Goal: Information Seeking & Learning: Compare options

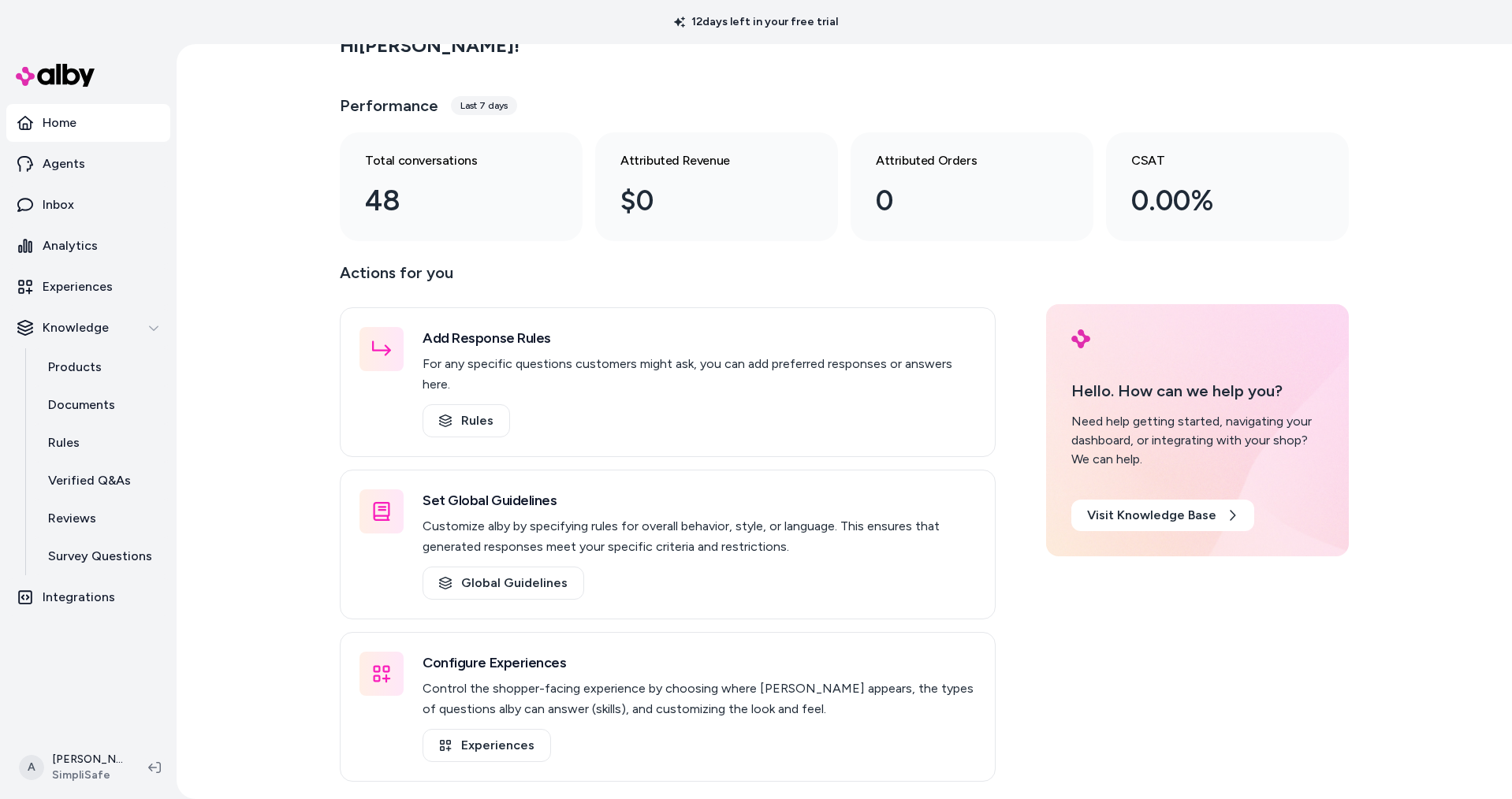
scroll to position [31, 0]
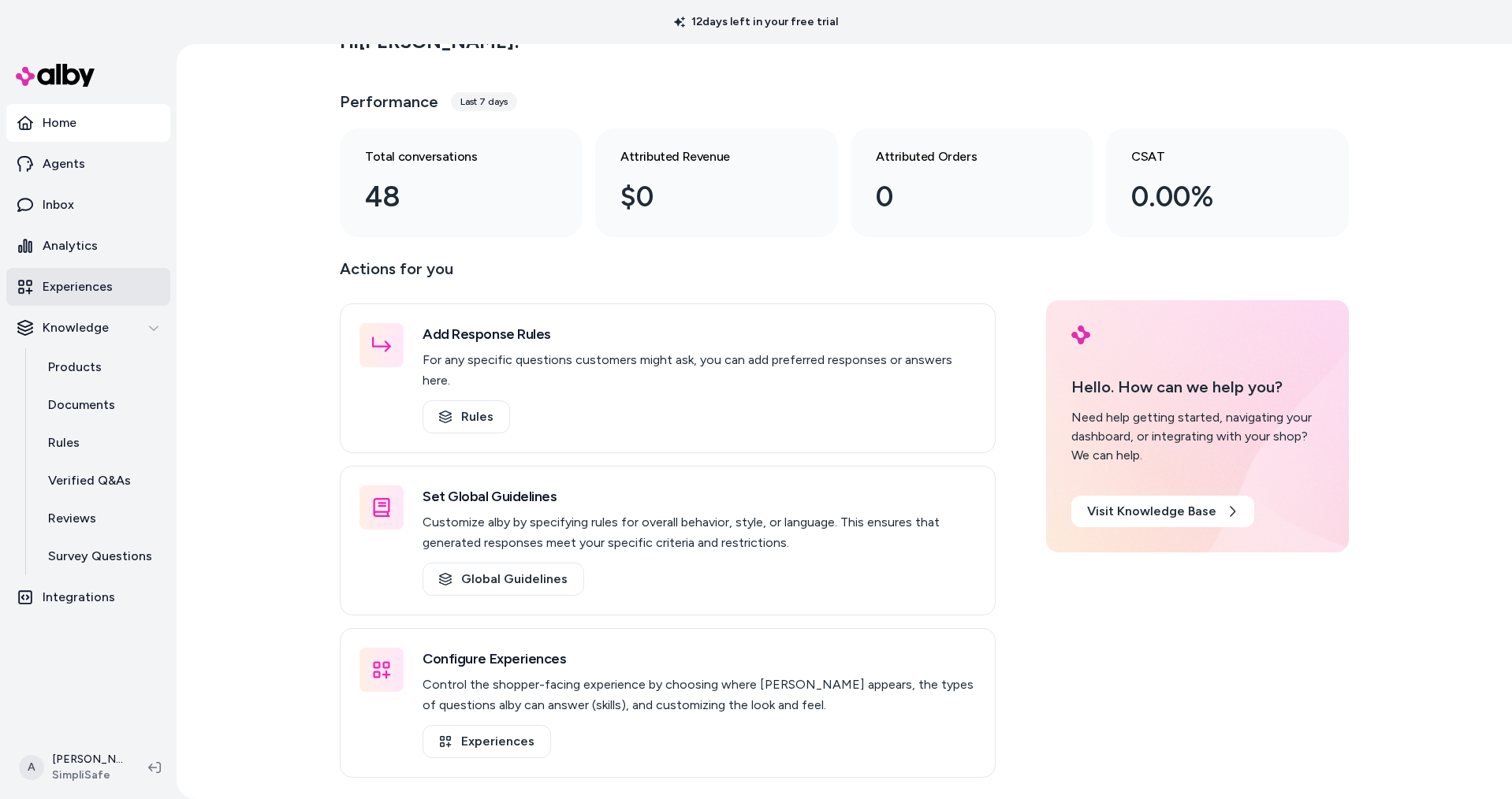
click at [76, 291] on p "Experiences" at bounding box center [77, 287] width 70 height 19
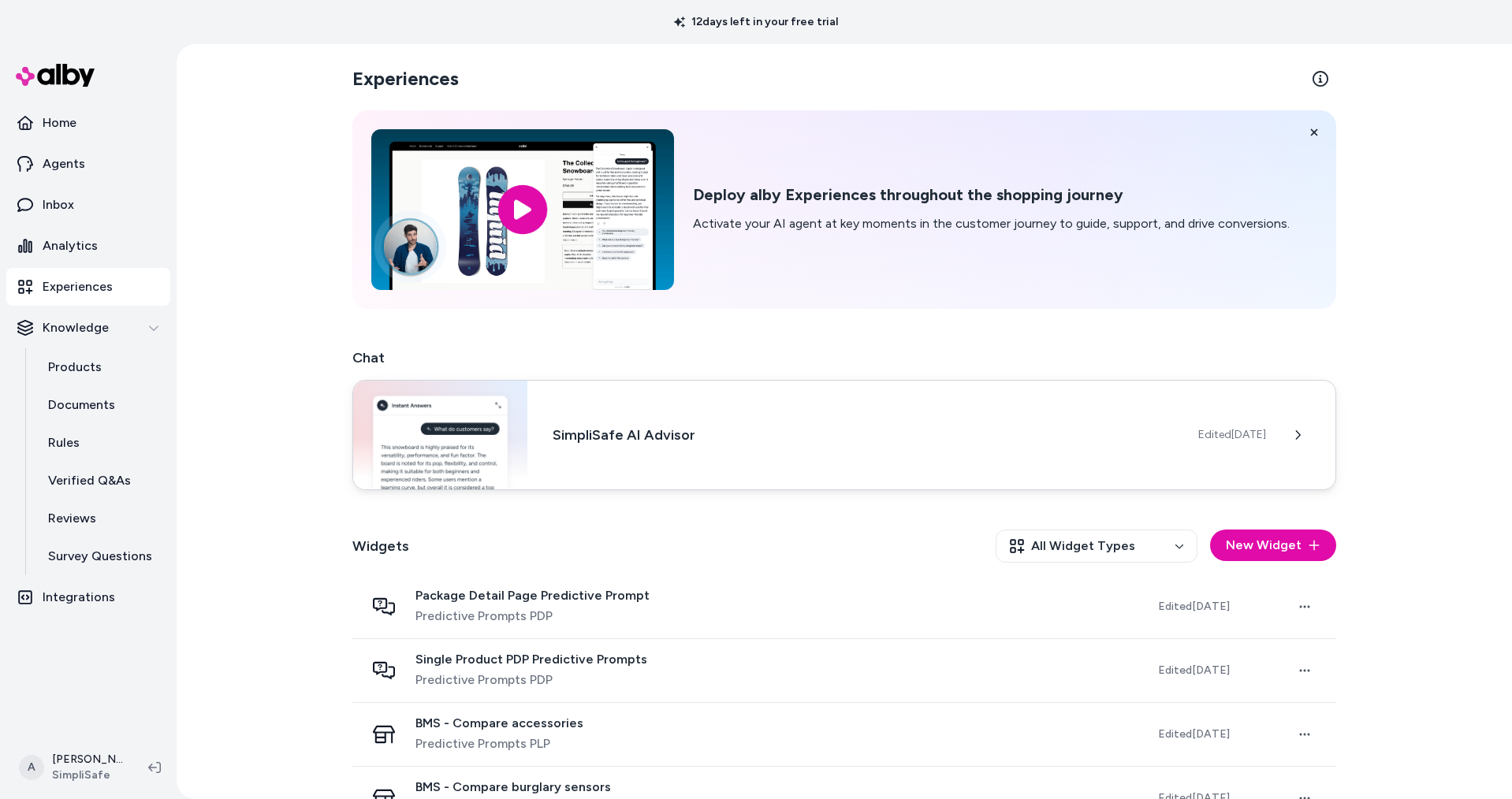
click at [774, 431] on h3 "SimpliSafe AI Advisor" at bounding box center [863, 434] width 621 height 22
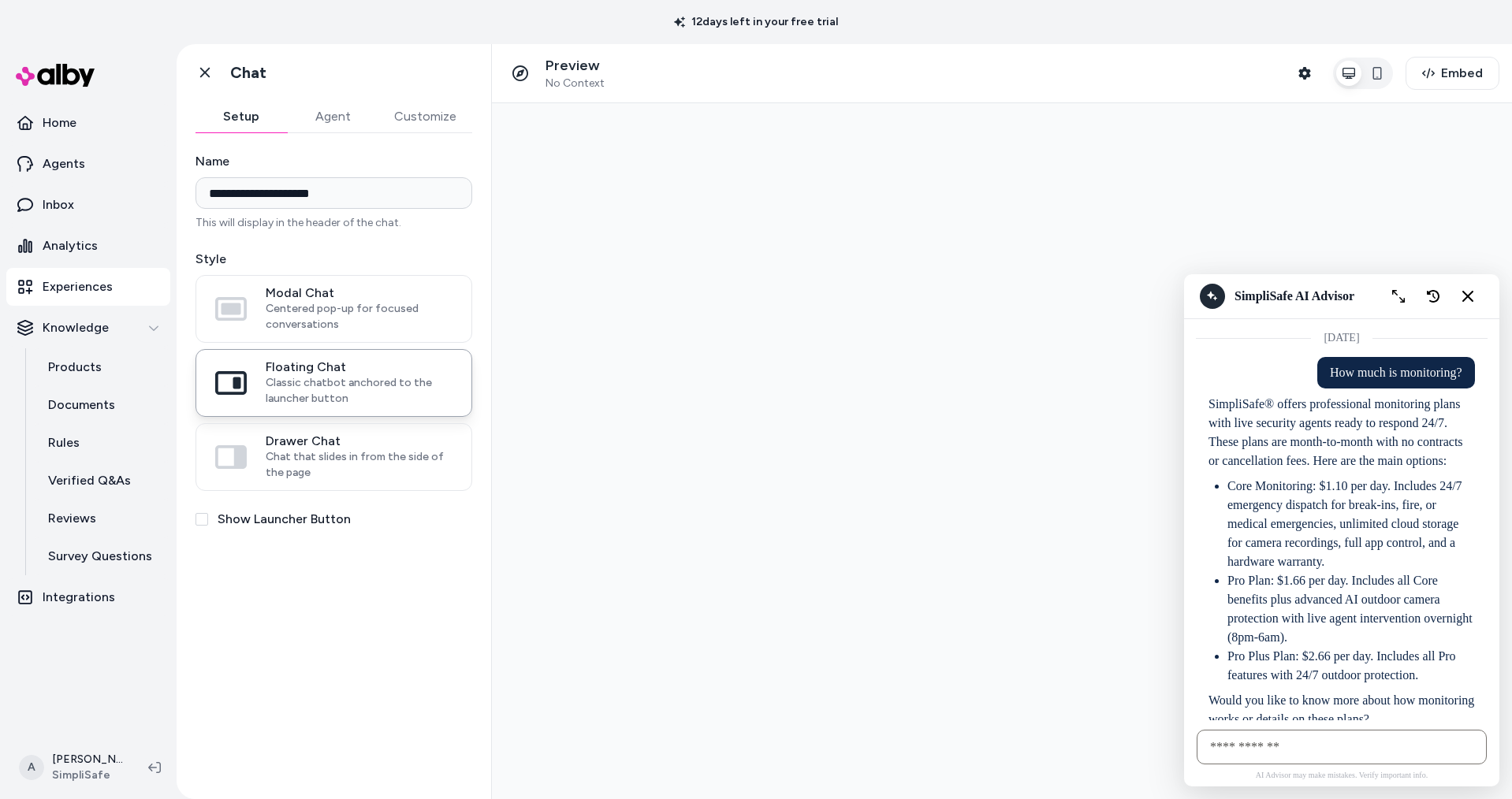
scroll to position [3, 0]
click at [1247, 760] on input "AI Shopping Assistant" at bounding box center [1341, 746] width 290 height 34
type input "**********"
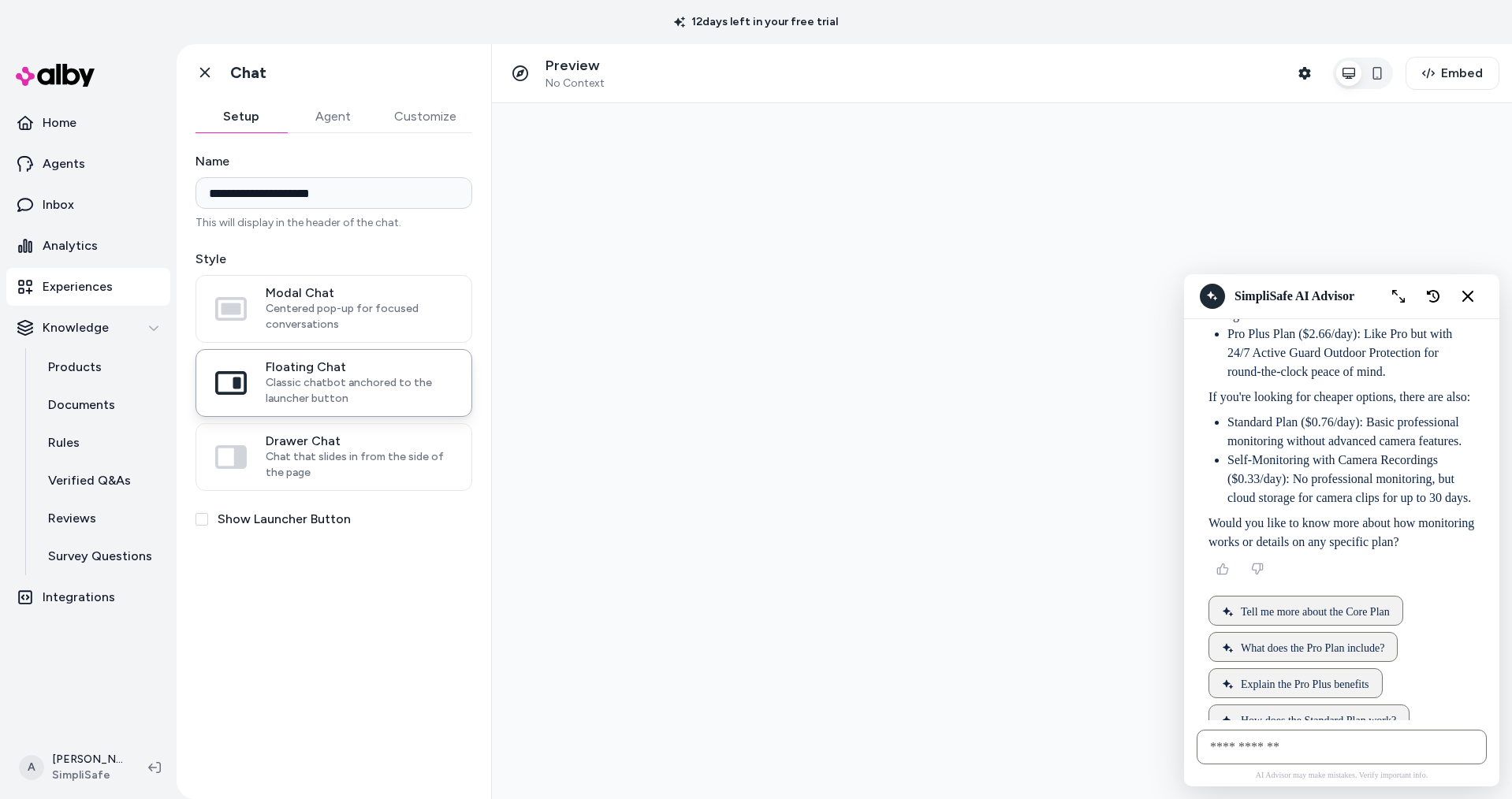
scroll to position [748, 0]
click at [1436, 299] on icon "New chat" at bounding box center [1433, 296] width 13 height 13
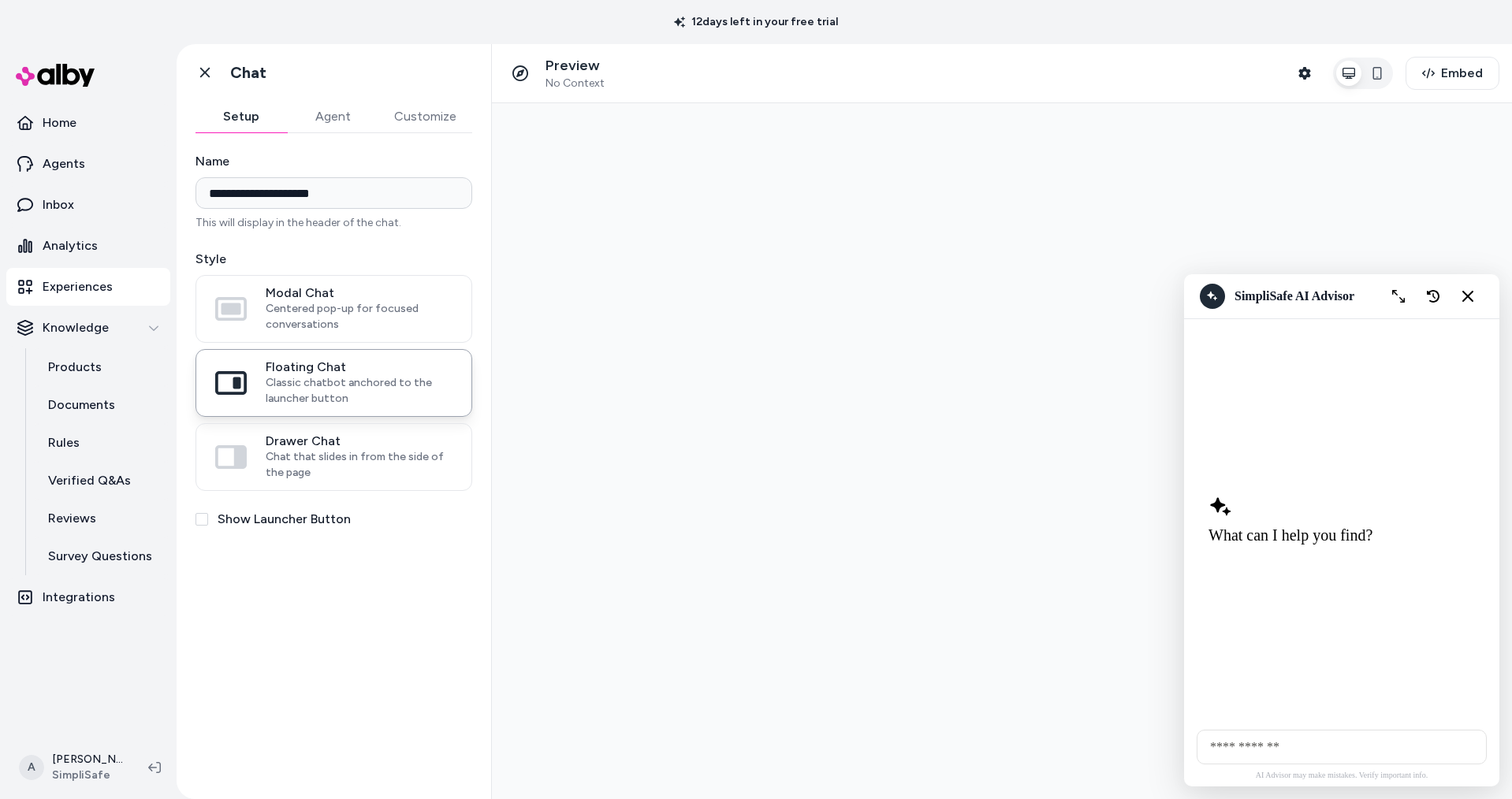
click at [1314, 751] on input "AI Shopping Assistant" at bounding box center [1341, 746] width 290 height 34
type input "*"
type input "**********"
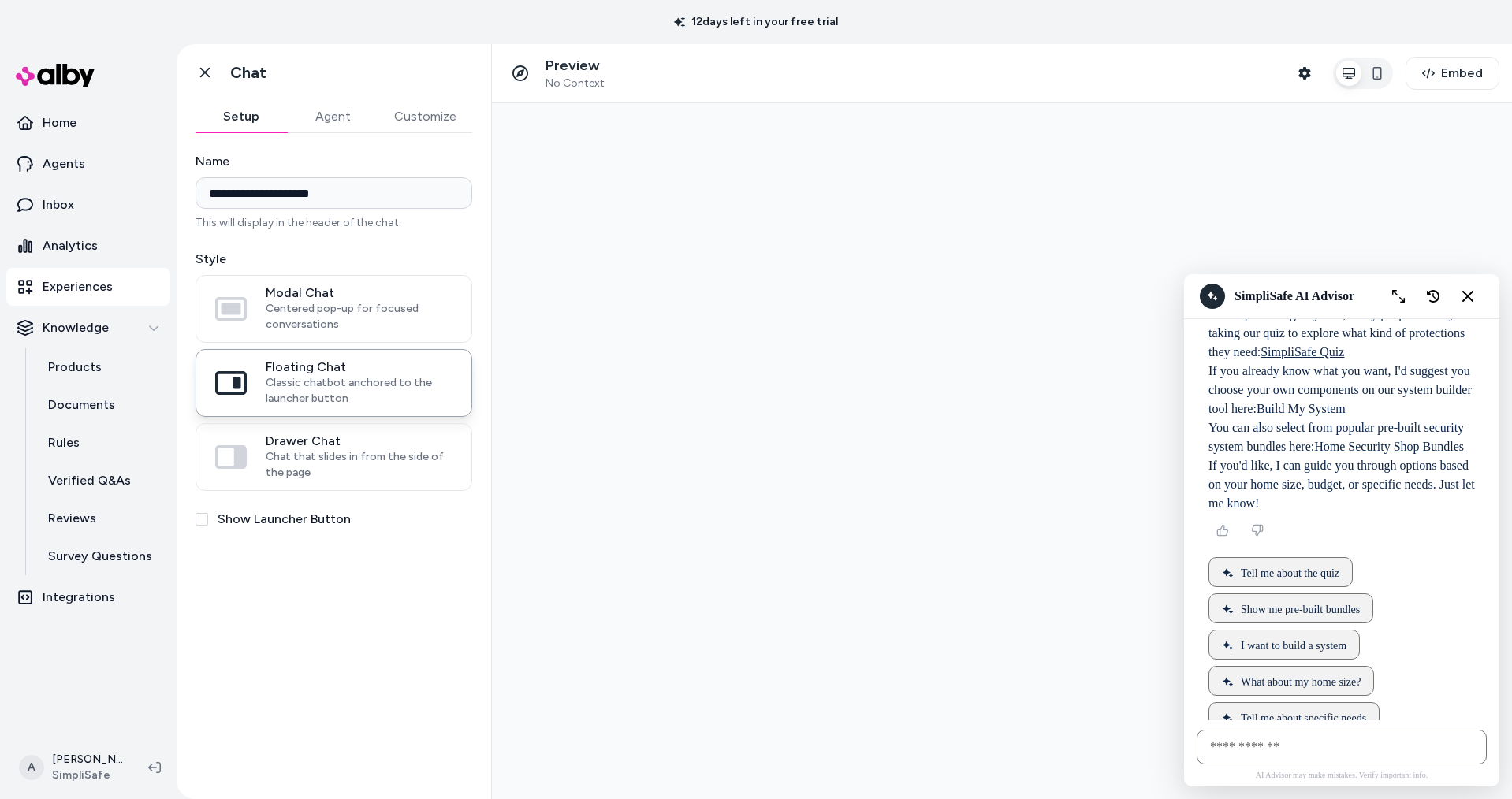
scroll to position [130, 0]
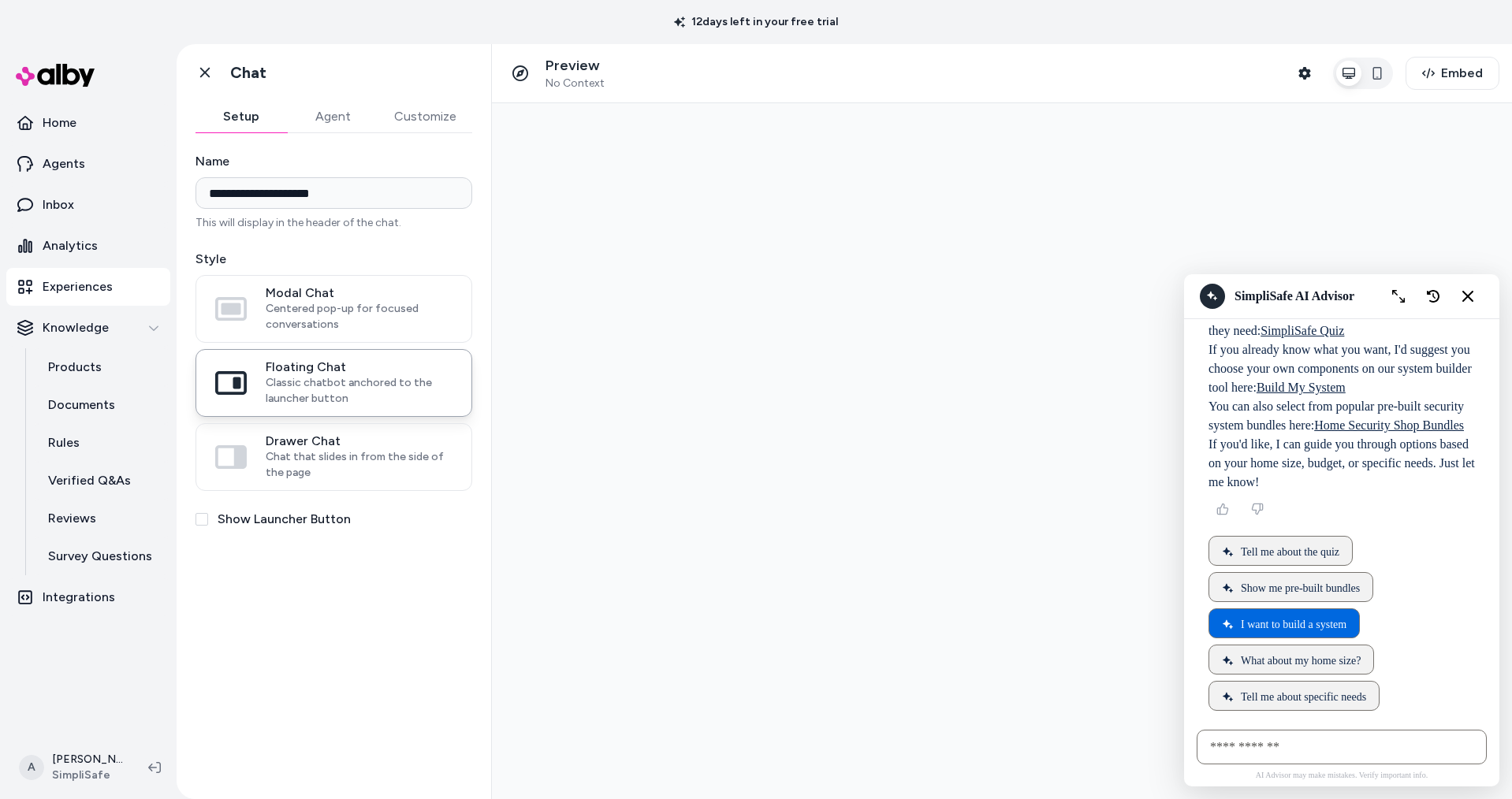
click at [1270, 622] on span "I want to build a system" at bounding box center [1294, 625] width 105 height 12
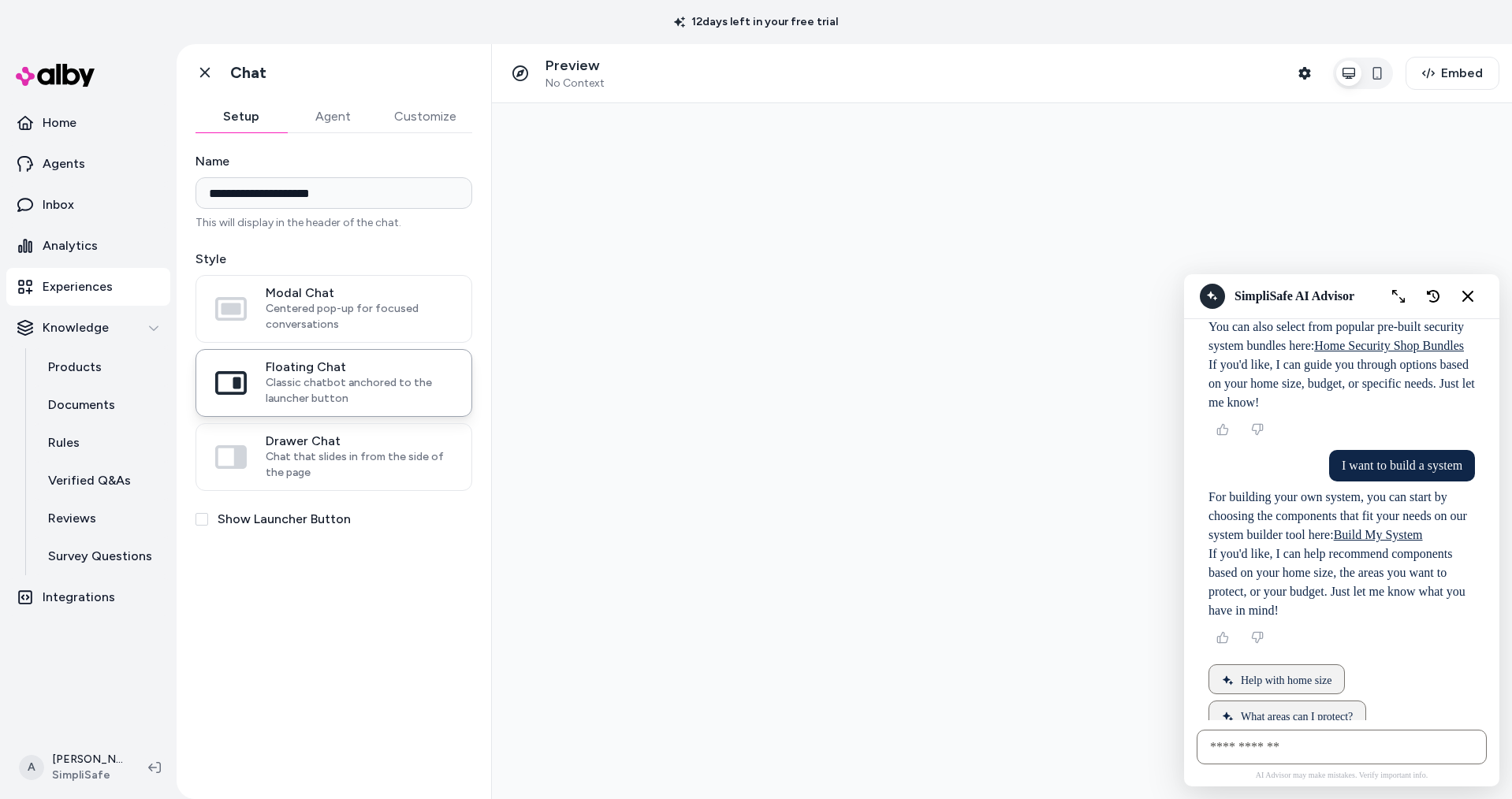
scroll to position [210, 0]
click at [1269, 674] on span "Help with home size" at bounding box center [1286, 680] width 91 height 12
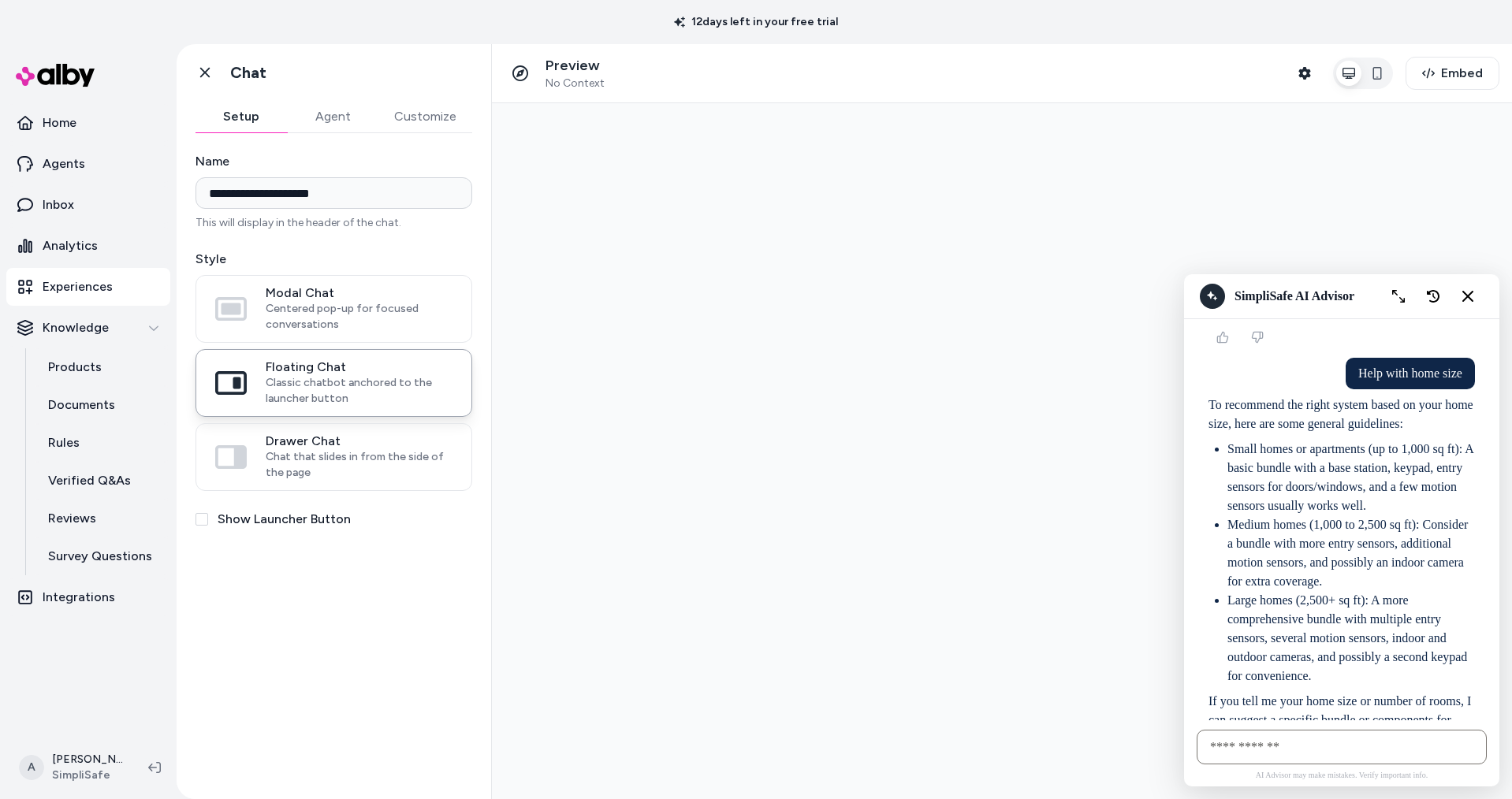
scroll to position [513, 0]
click at [1268, 739] on input "AI Shopping Assistant" at bounding box center [1341, 746] width 290 height 34
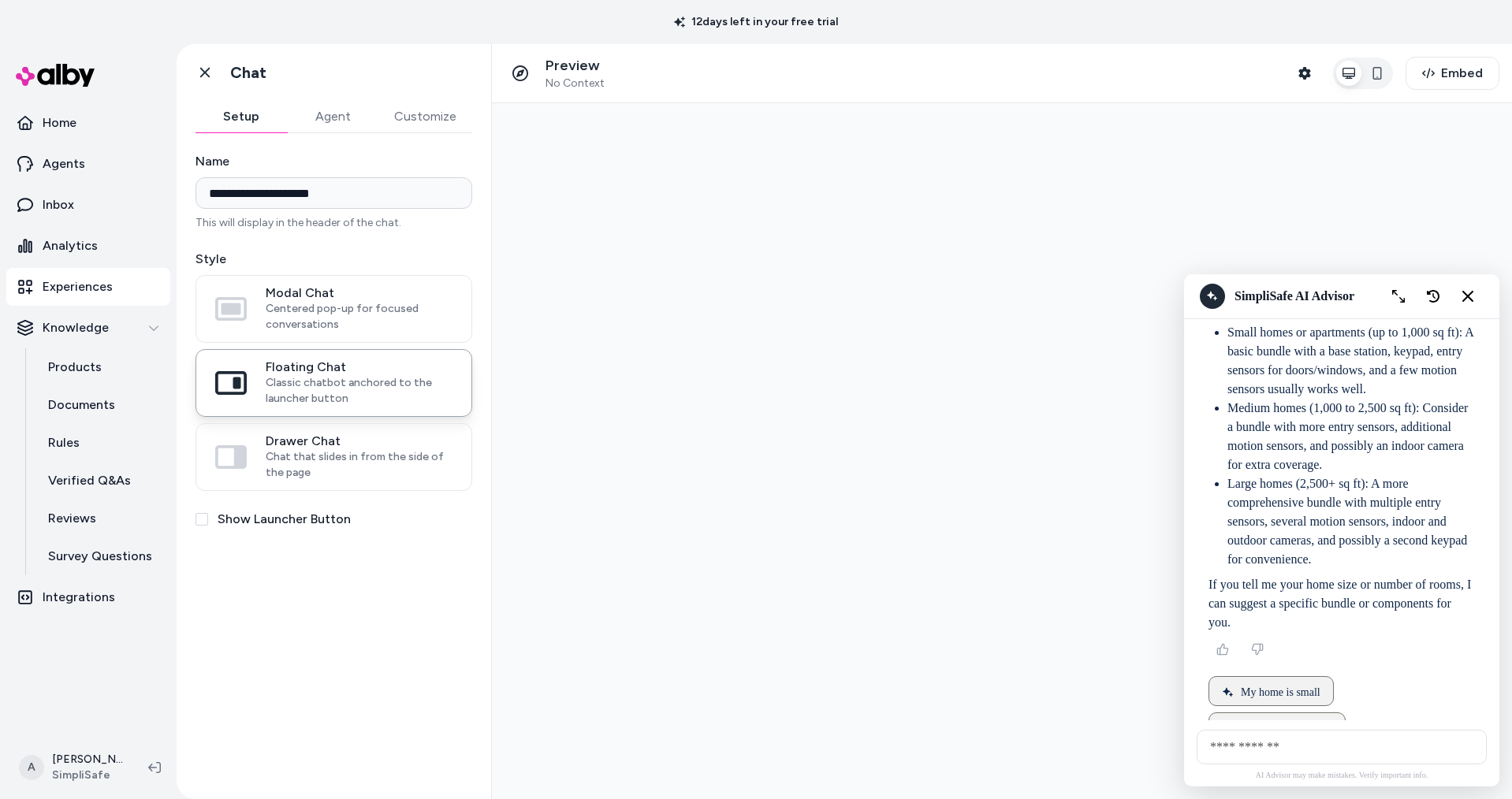
scroll to position [637, 0]
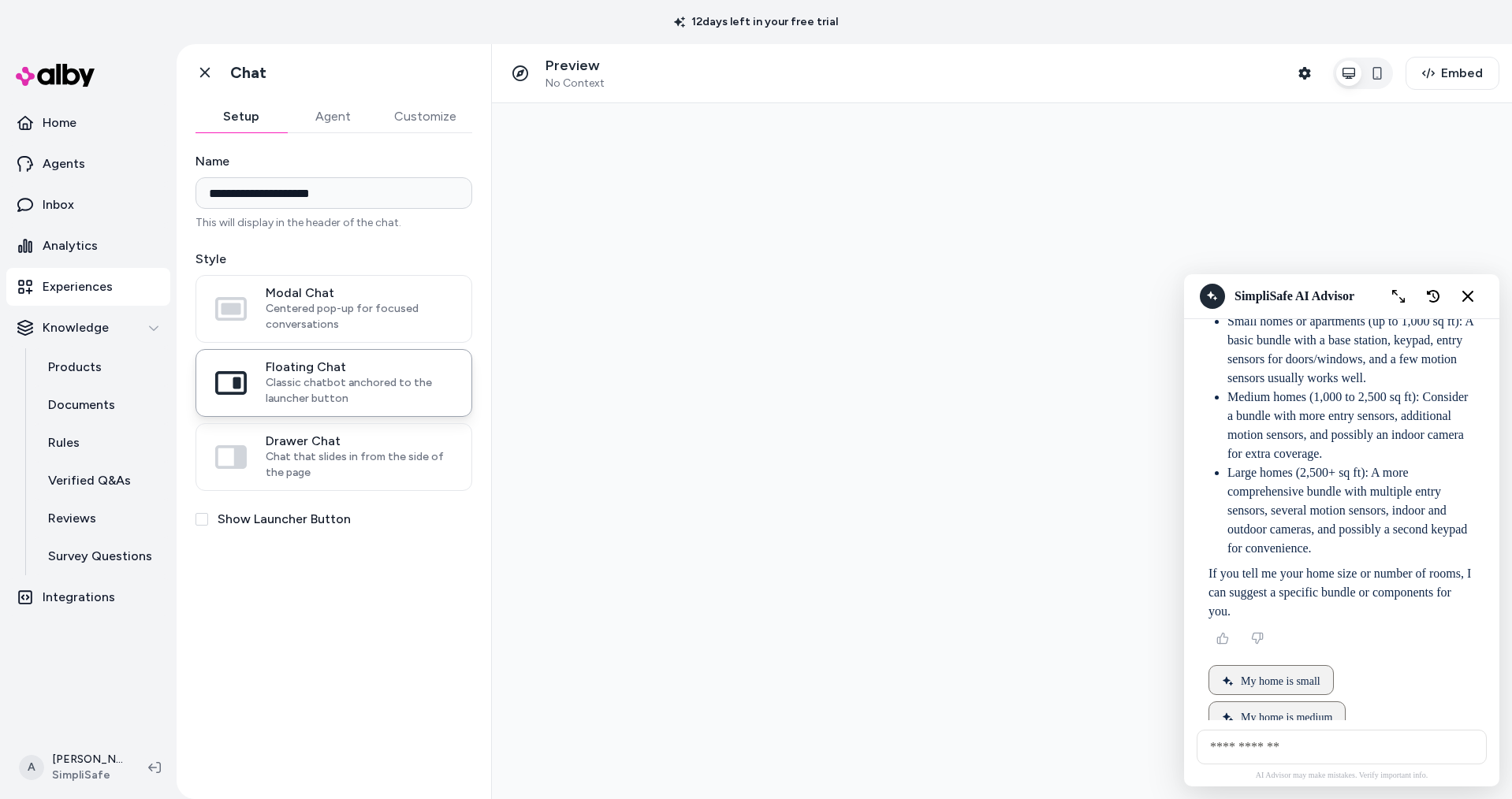
click at [1245, 748] on span "My home is large" at bounding box center [1280, 754] width 77 height 12
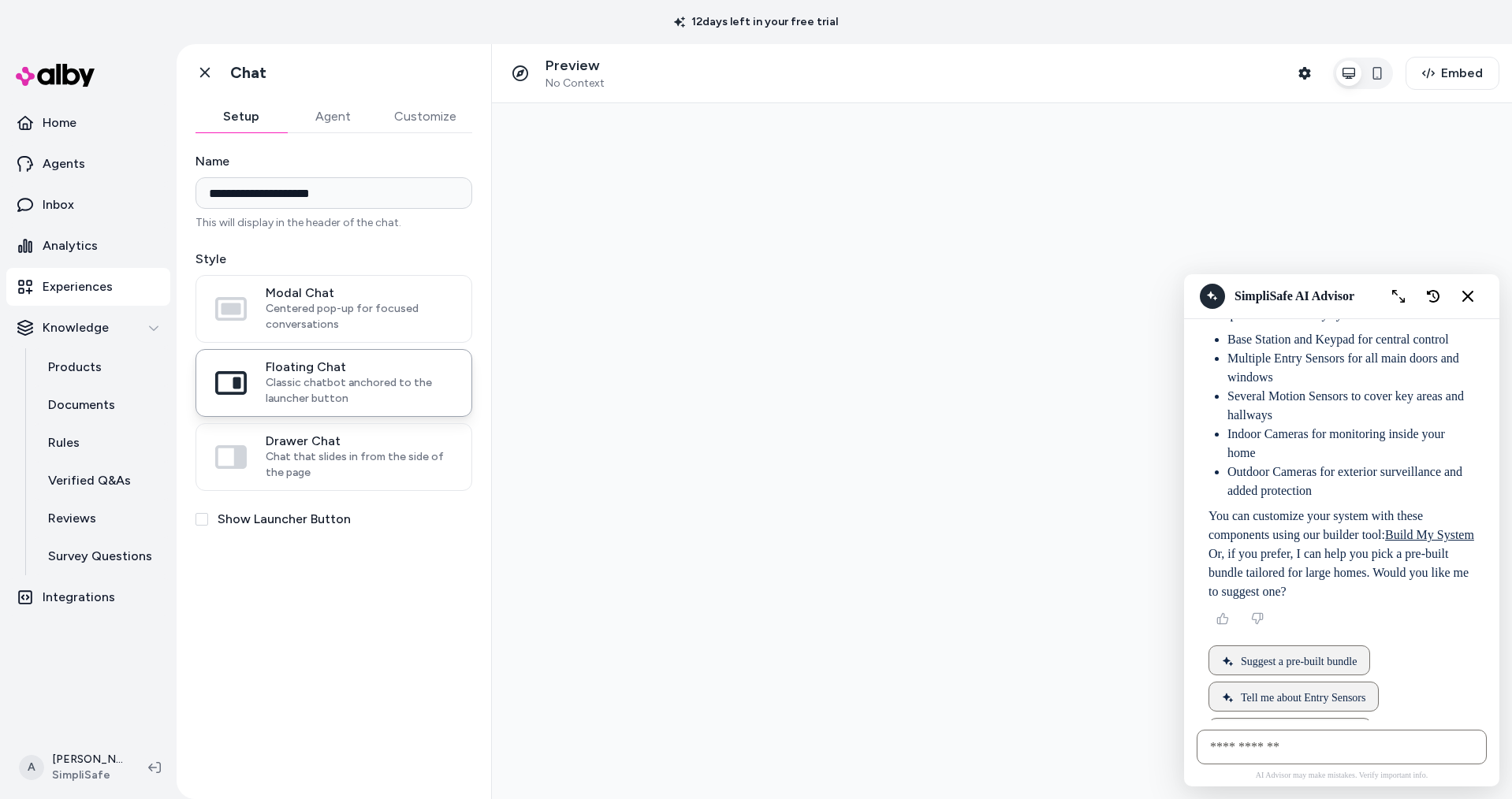
scroll to position [1082, 0]
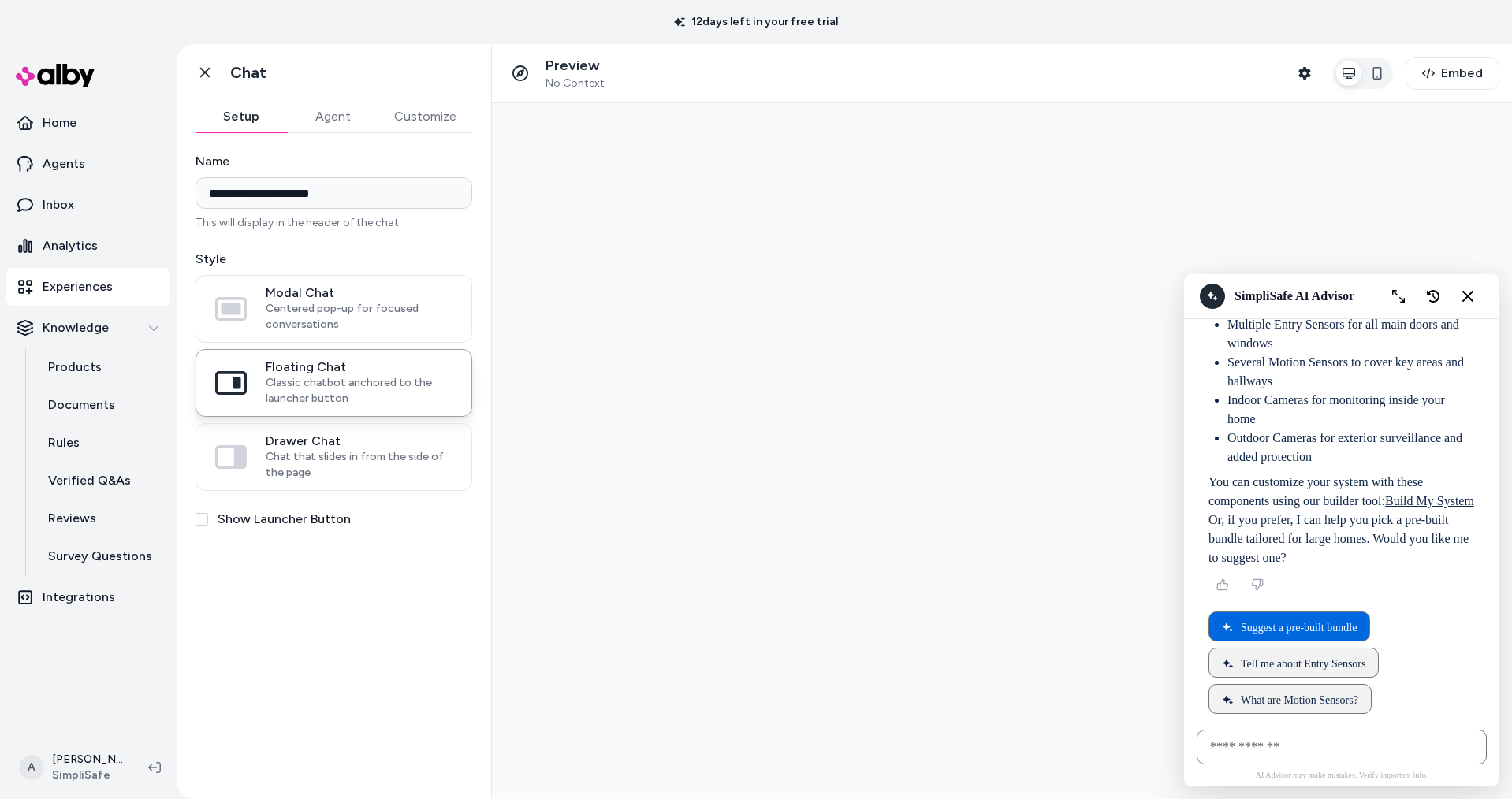
click at [1319, 622] on span "Suggest a pre-built bundle" at bounding box center [1299, 628] width 116 height 12
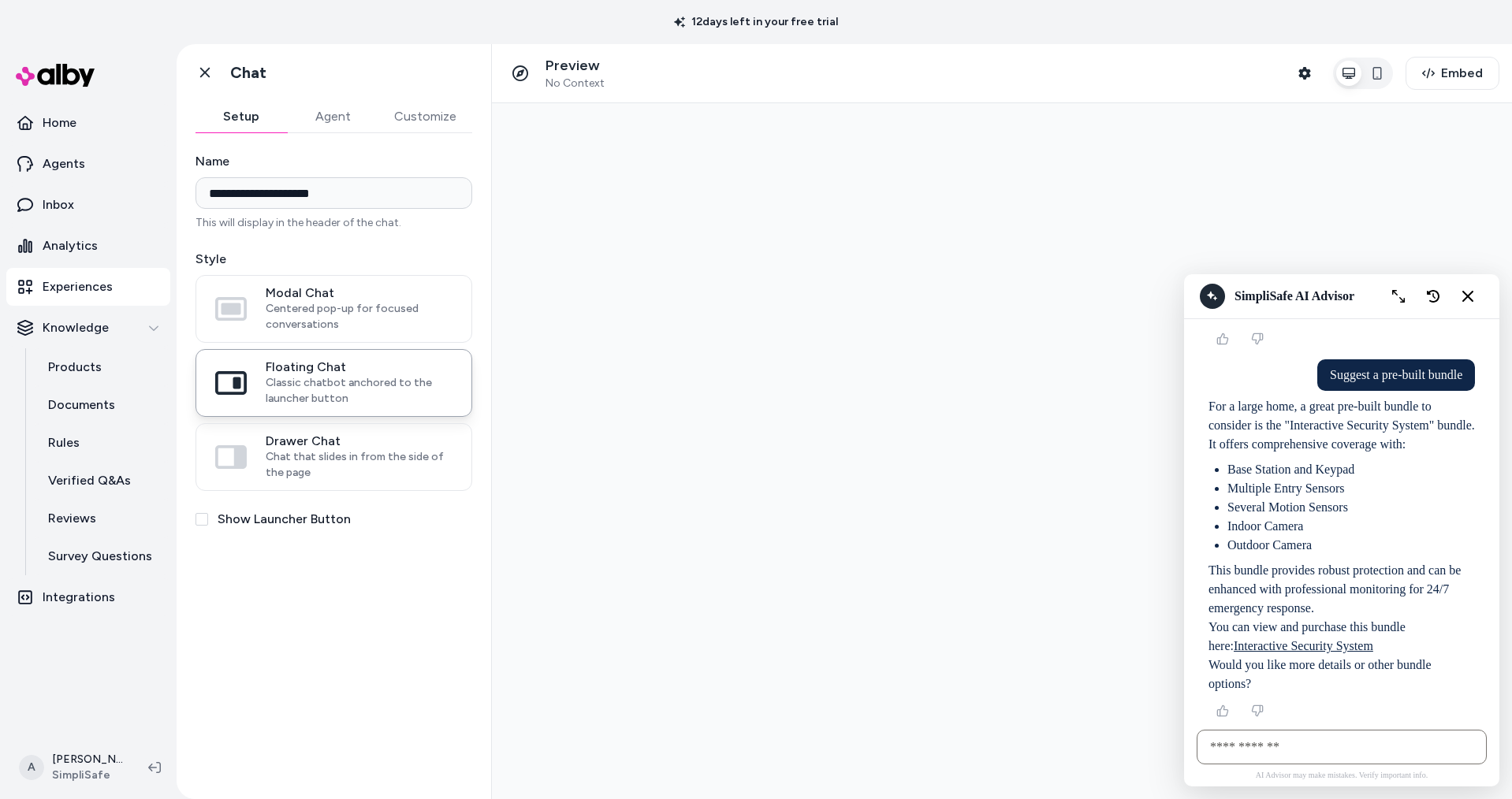
scroll to position [1399, 0]
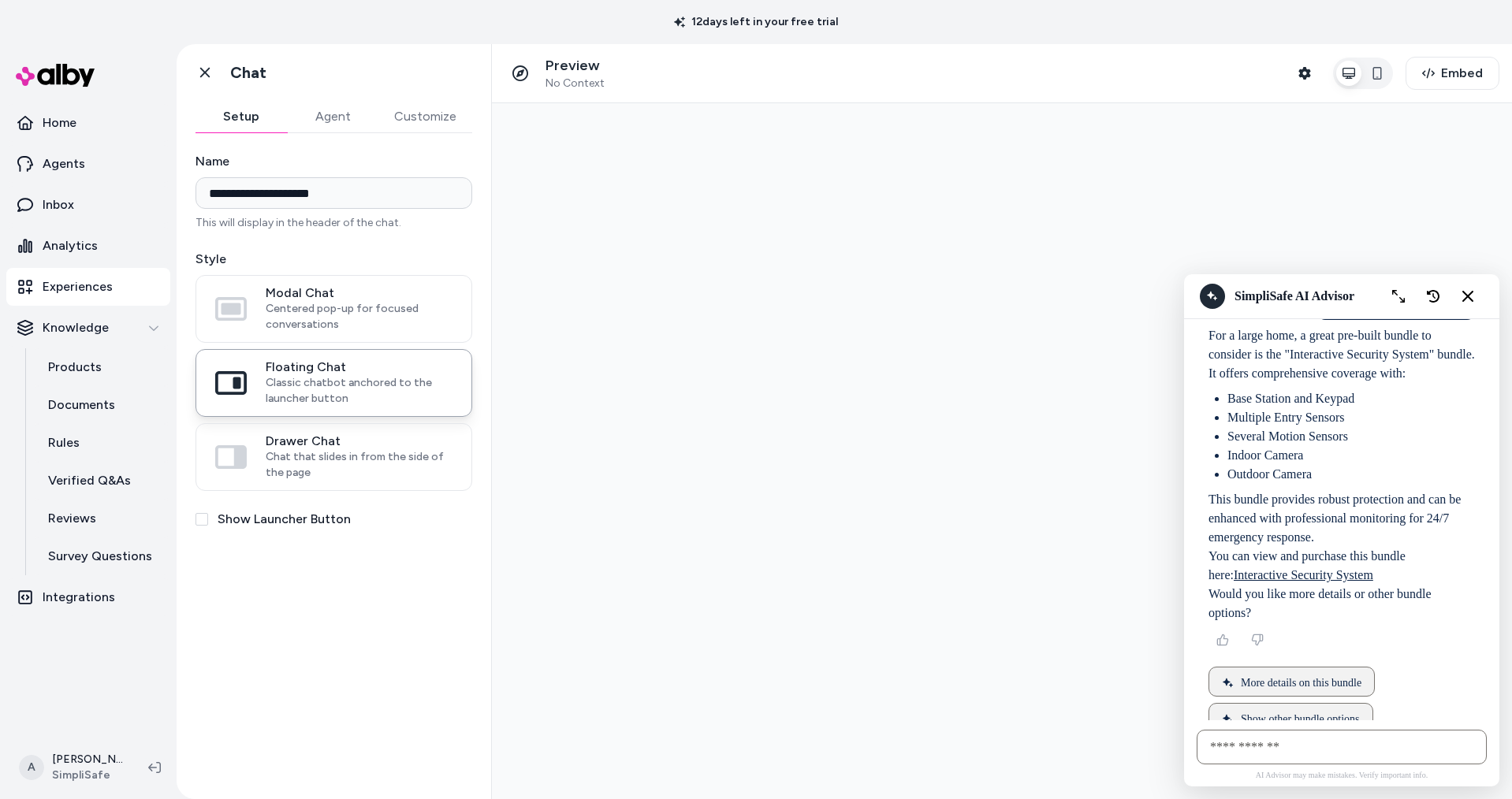
click at [1306, 745] on input "AI Shopping Assistant" at bounding box center [1341, 746] width 290 height 34
type input "**********"
click at [1252, 635] on icon "Thumbs down" at bounding box center [1257, 640] width 11 height 11
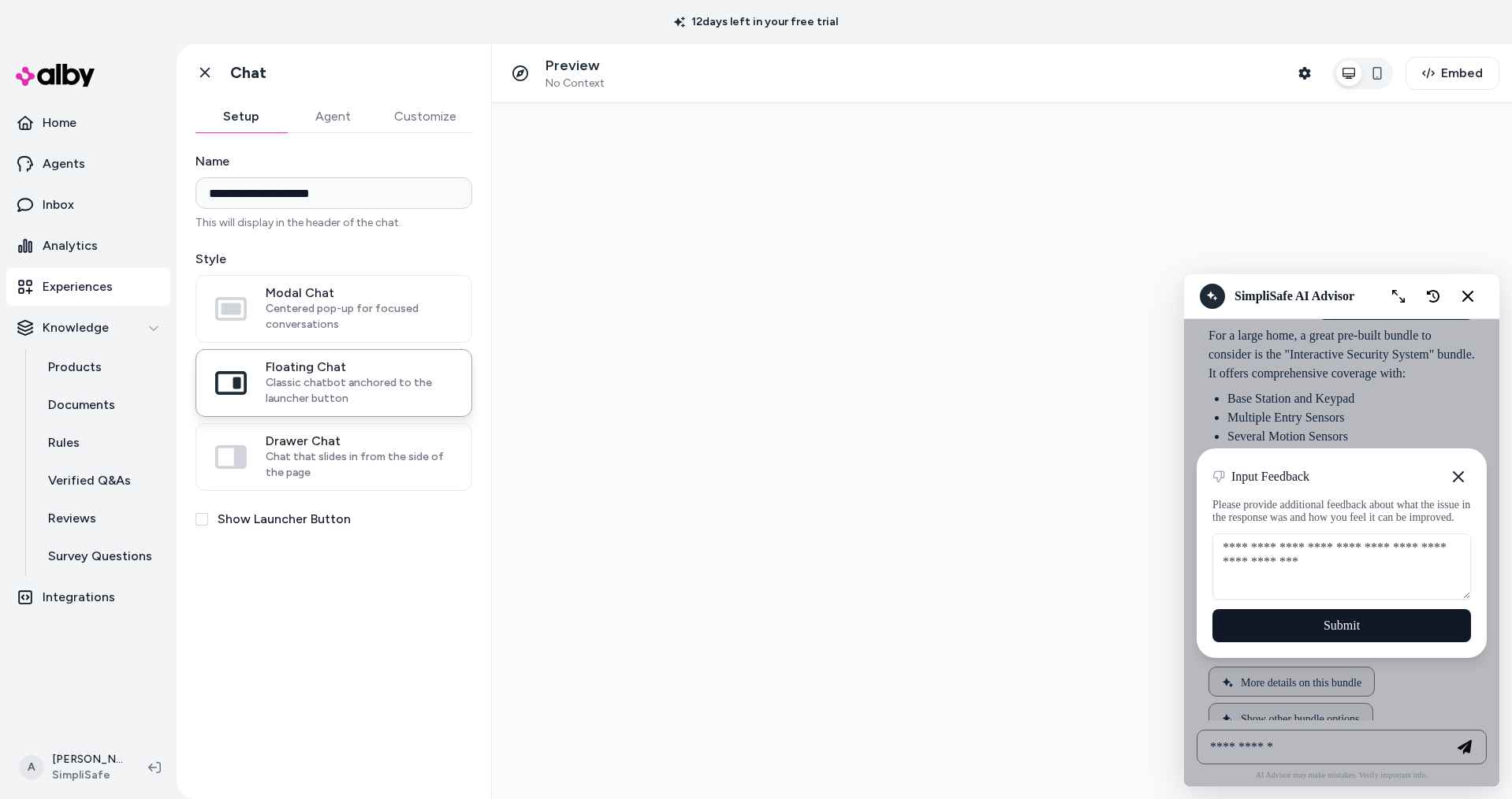
type textarea "**********"
click at [1326, 614] on button "Submit" at bounding box center [1341, 626] width 258 height 33
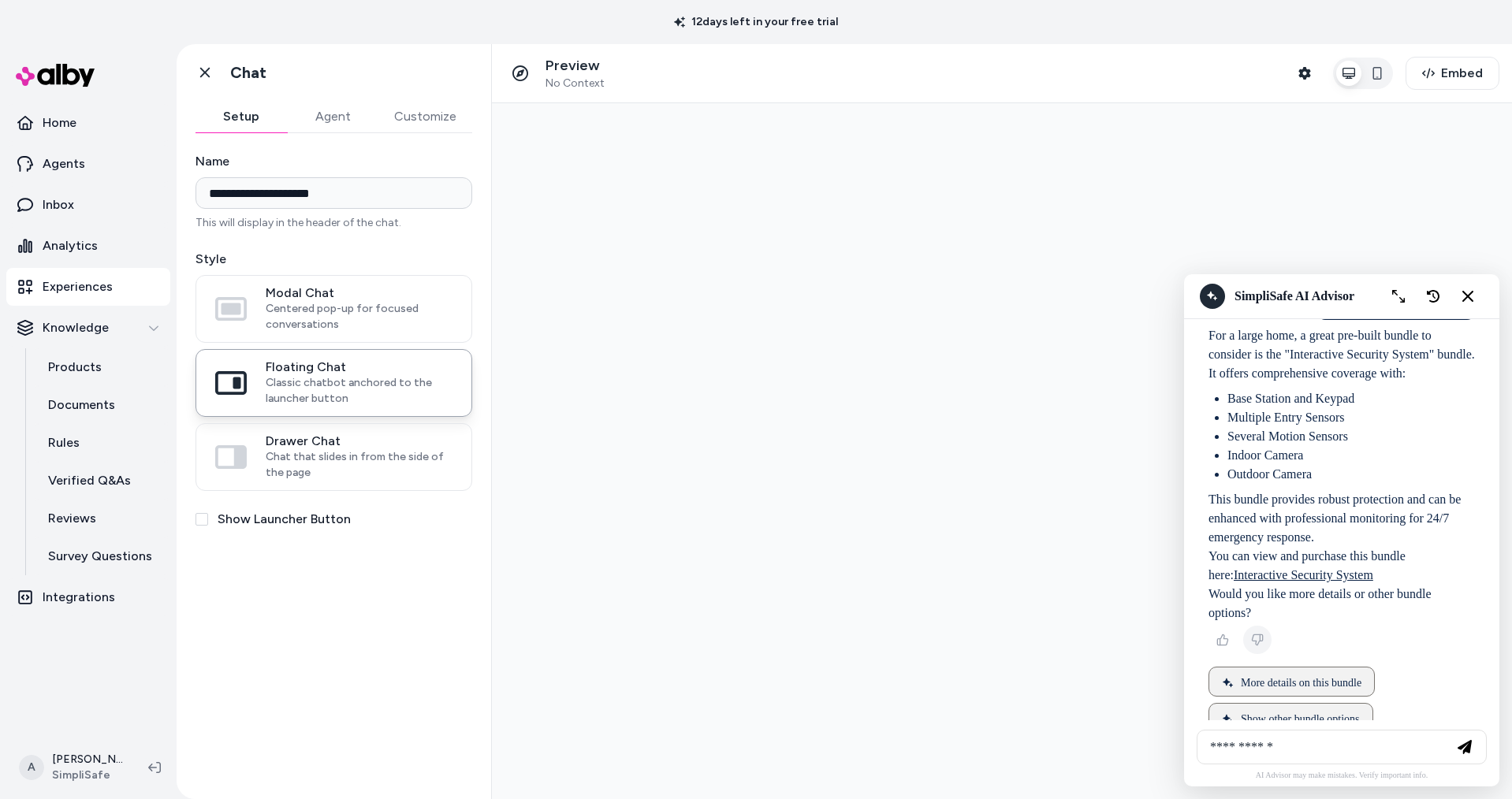
drag, startPoint x: 1293, startPoint y: 744, endPoint x: 1079, endPoint y: 724, distance: 214.9
click at [1079, 724] on div at bounding box center [1002, 451] width 1020 height 696
click at [1370, 759] on input "**********" at bounding box center [1341, 746] width 290 height 34
type input "**********"
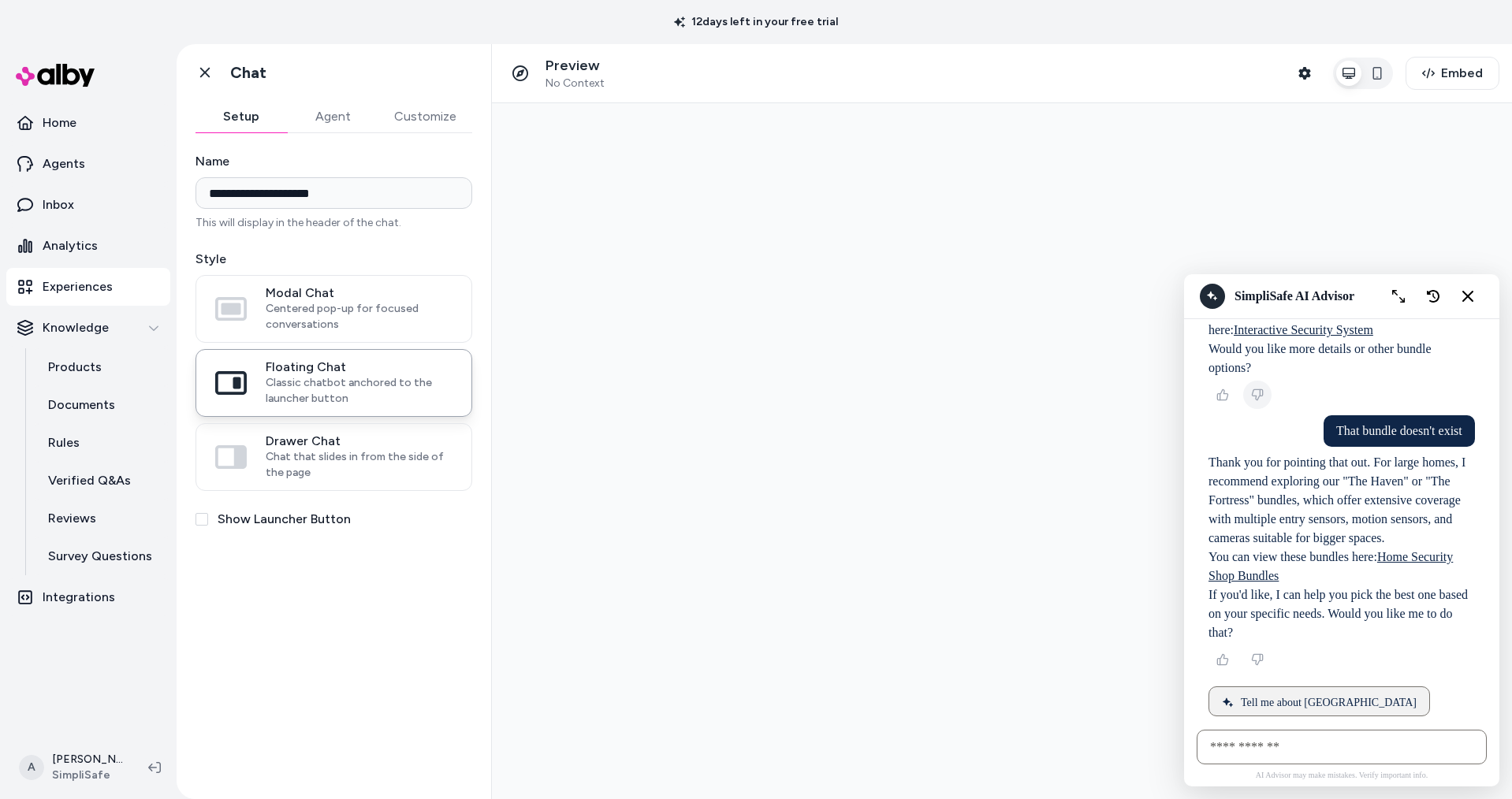
scroll to position [1645, 0]
click at [1340, 795] on button "Compare The Haven and Fortress" at bounding box center [1306, 810] width 195 height 30
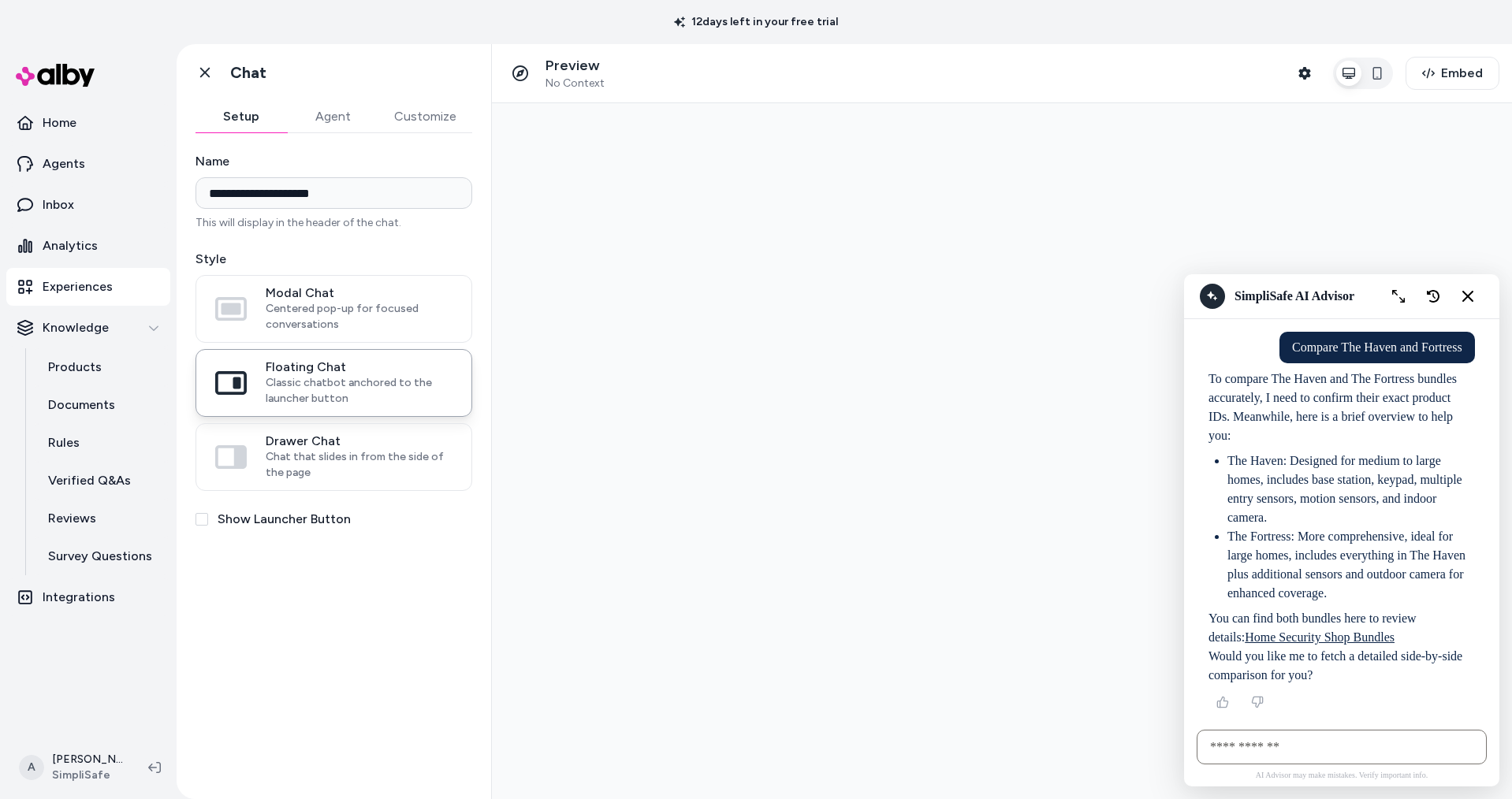
scroll to position [1998, 0]
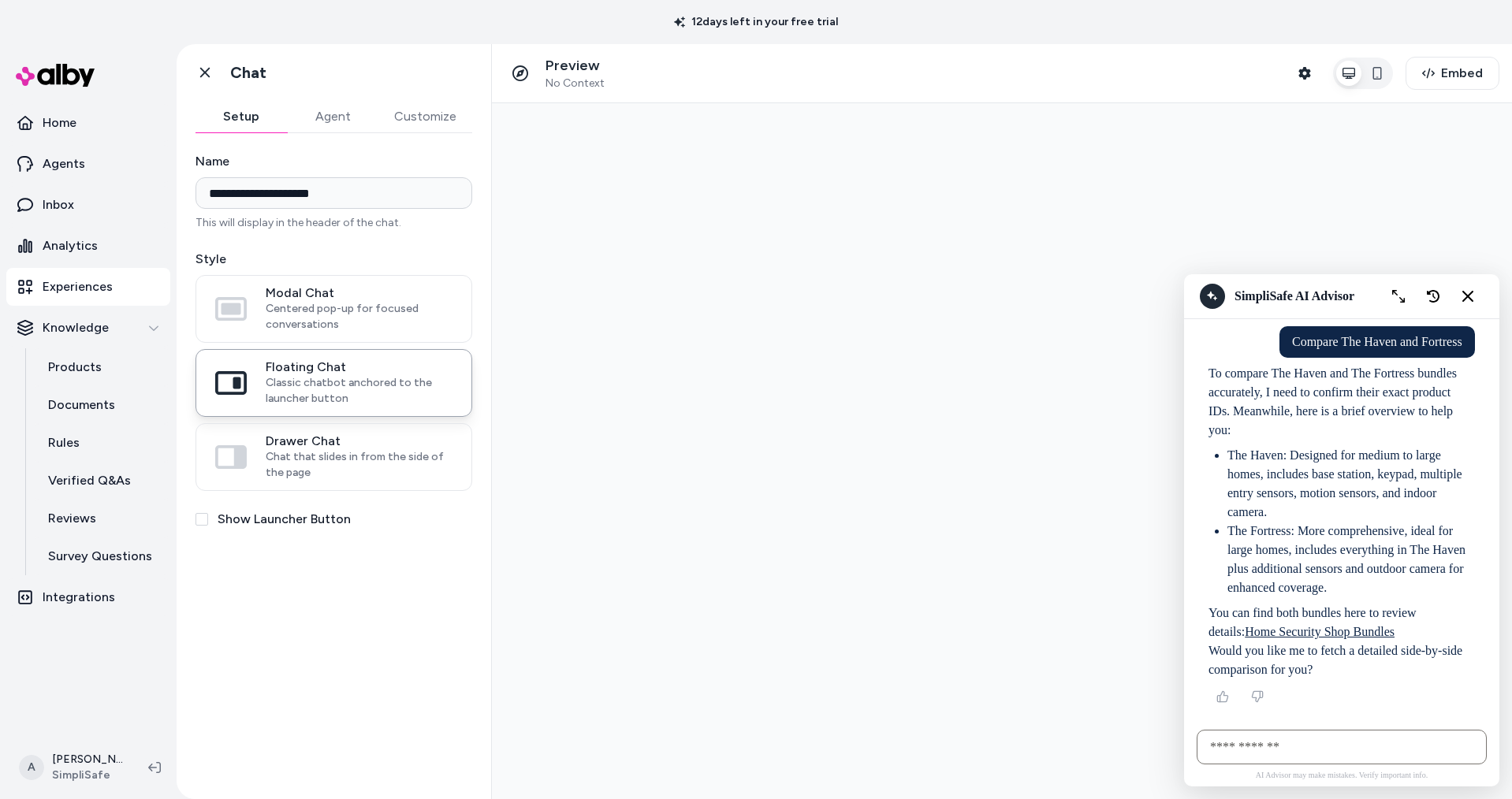
click at [1276, 723] on button "Yes, compare them" at bounding box center [1274, 738] width 130 height 30
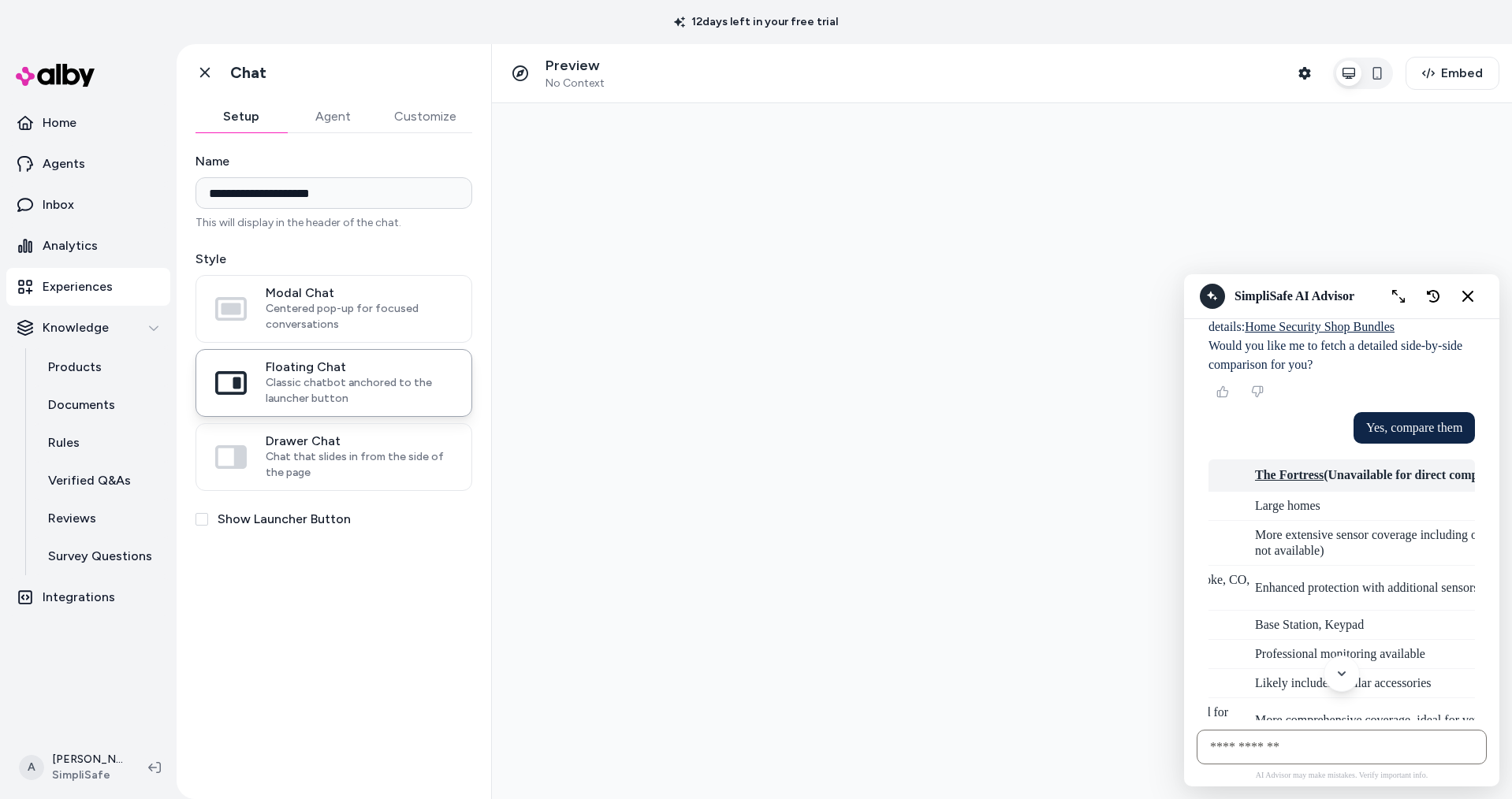
scroll to position [2298, 0]
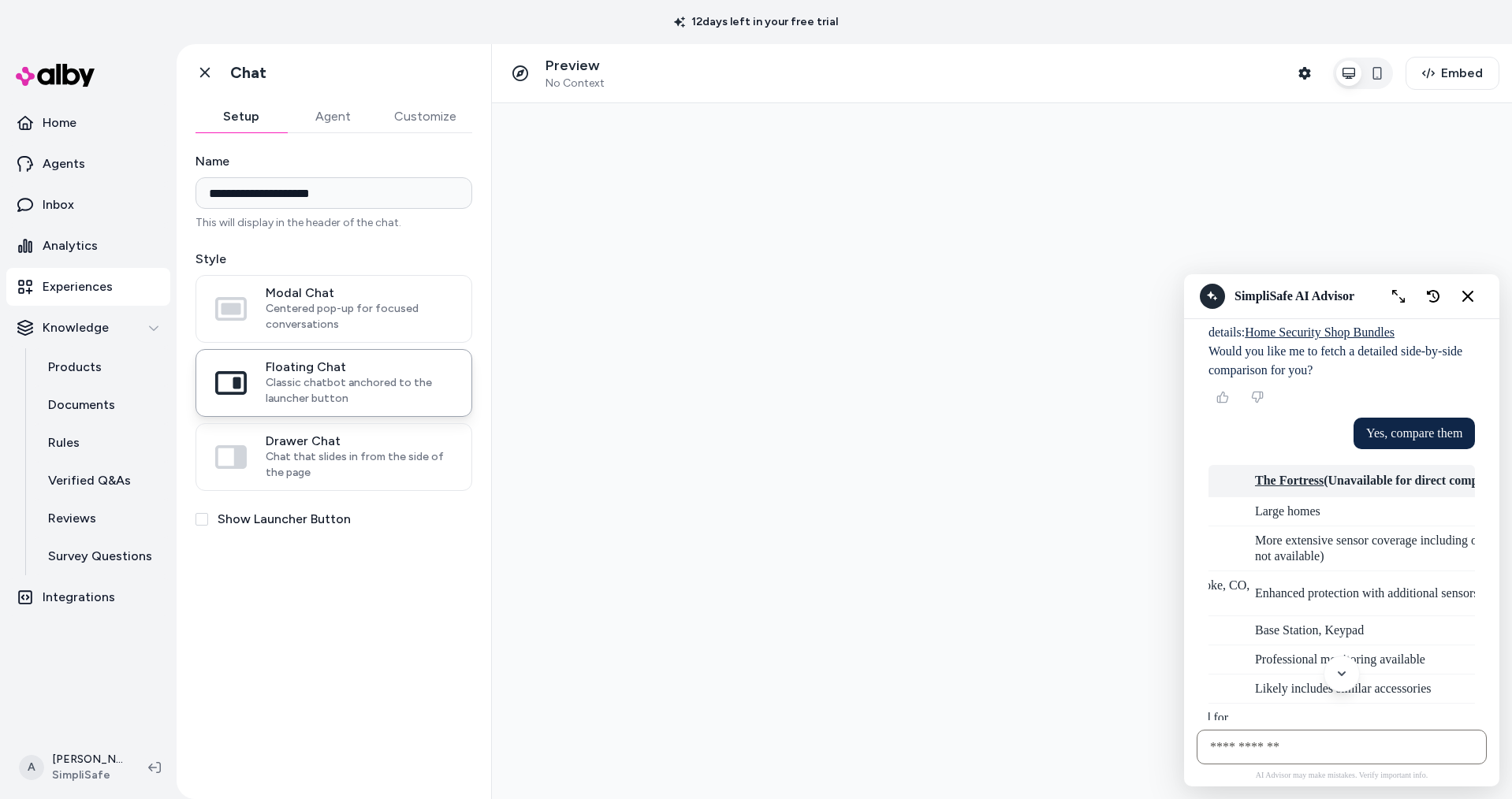
click at [1276, 474] on link "The Fortress" at bounding box center [1290, 480] width 69 height 13
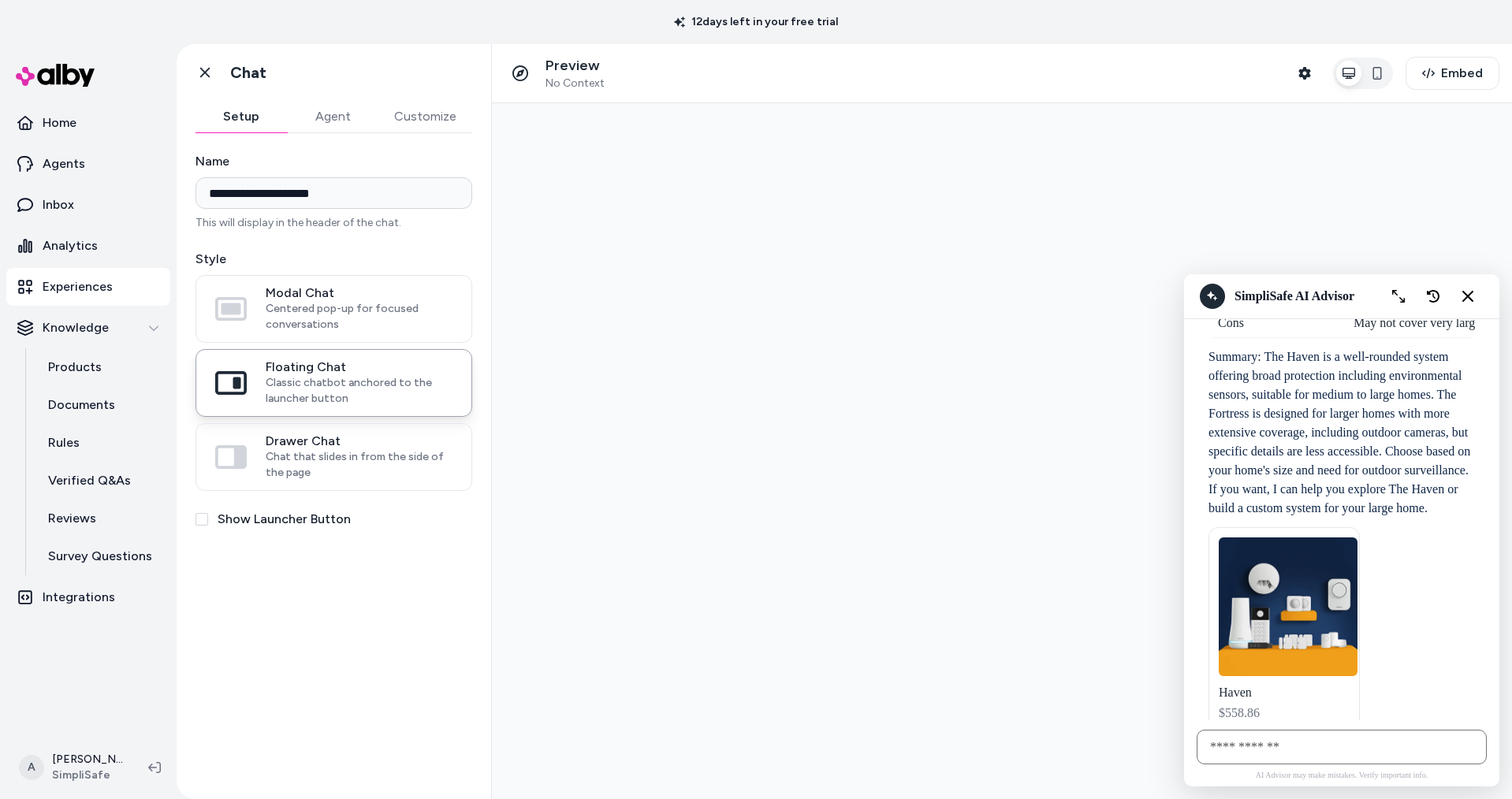
scroll to position [2739, 0]
click at [1292, 684] on div "Haven" at bounding box center [1283, 691] width 131 height 14
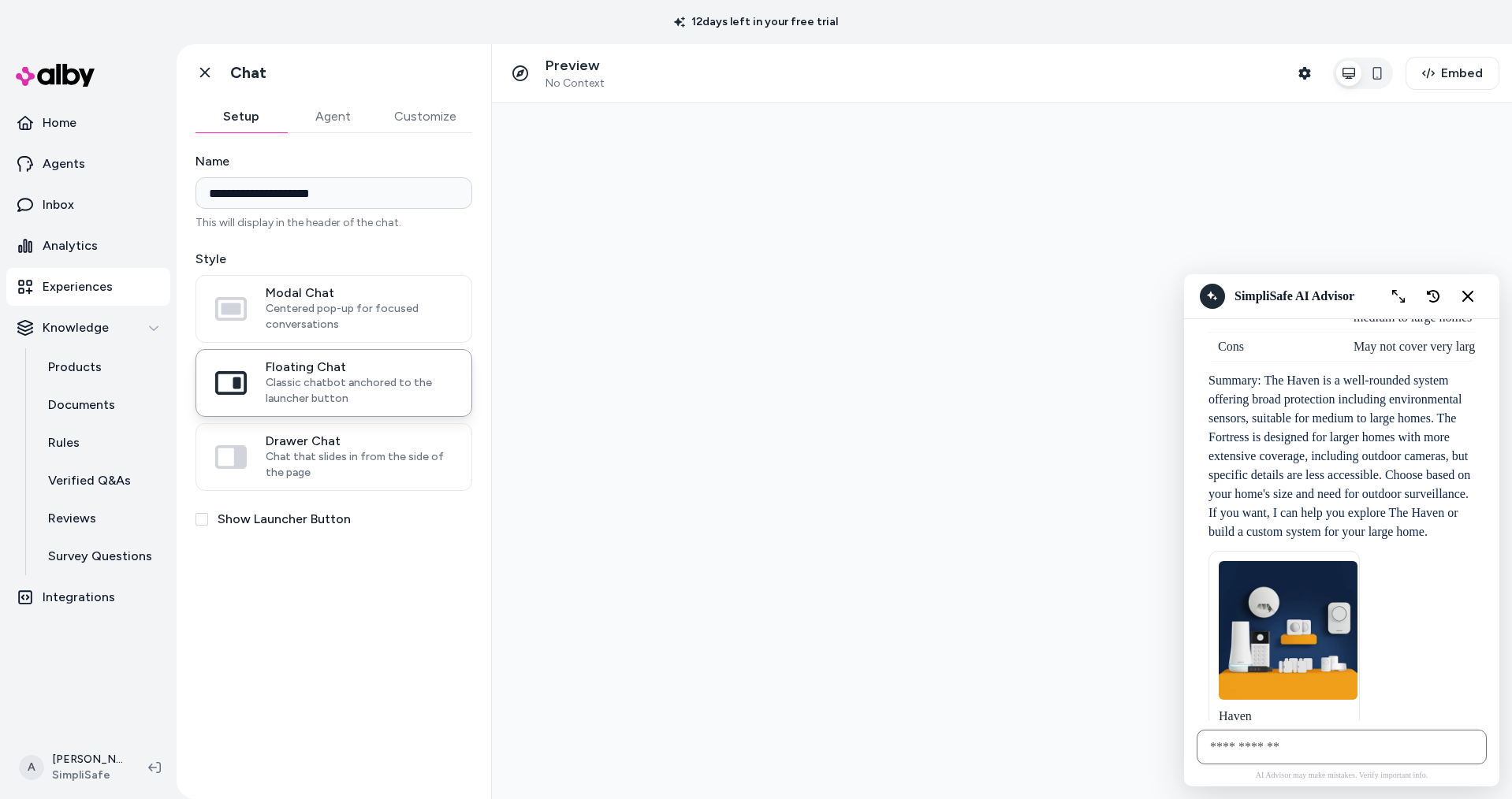
scroll to position [2832, 0]
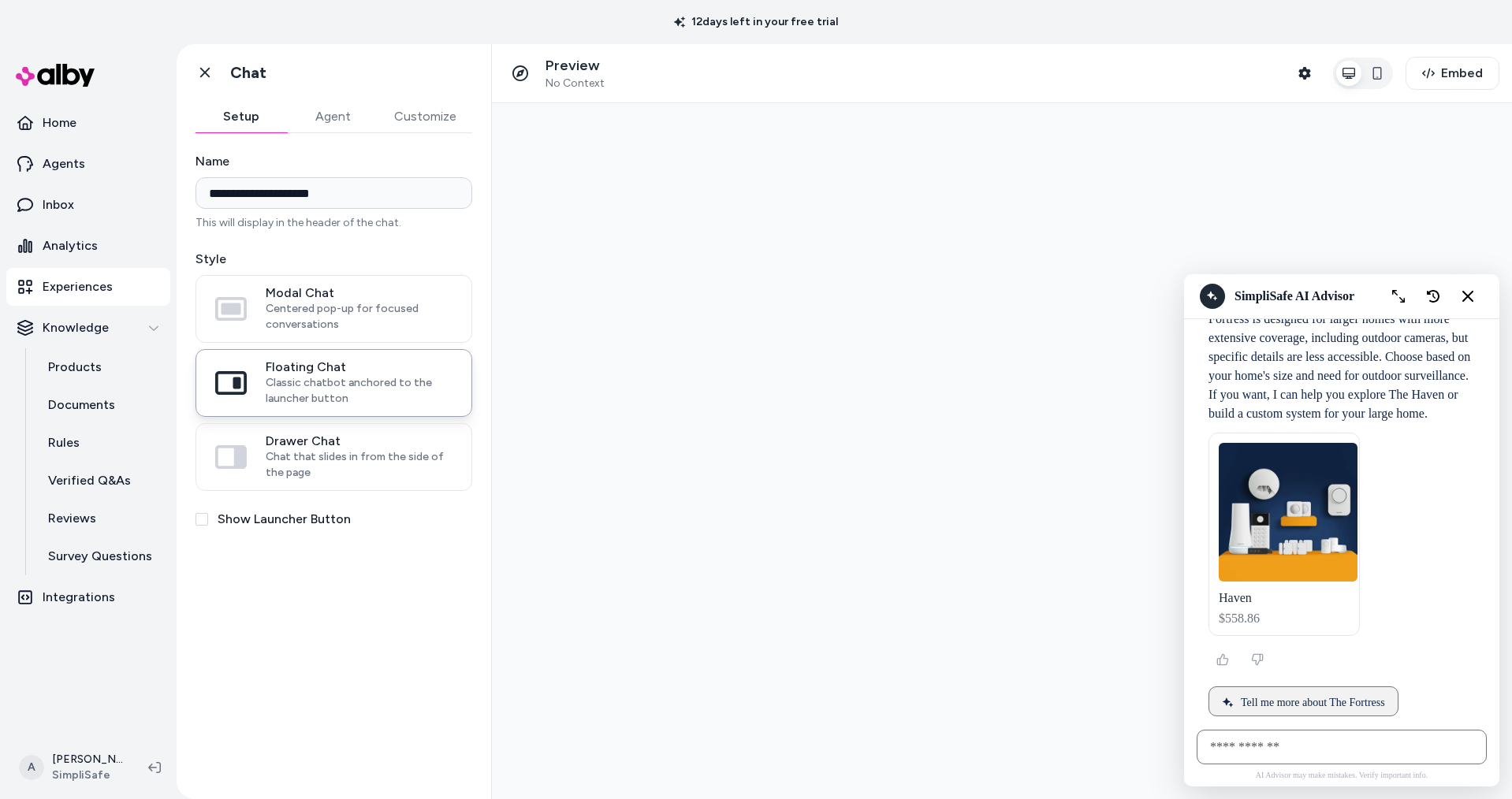
click at [1258, 744] on input "AI Shopping Assistant" at bounding box center [1341, 746] width 290 height 34
type input "**********"
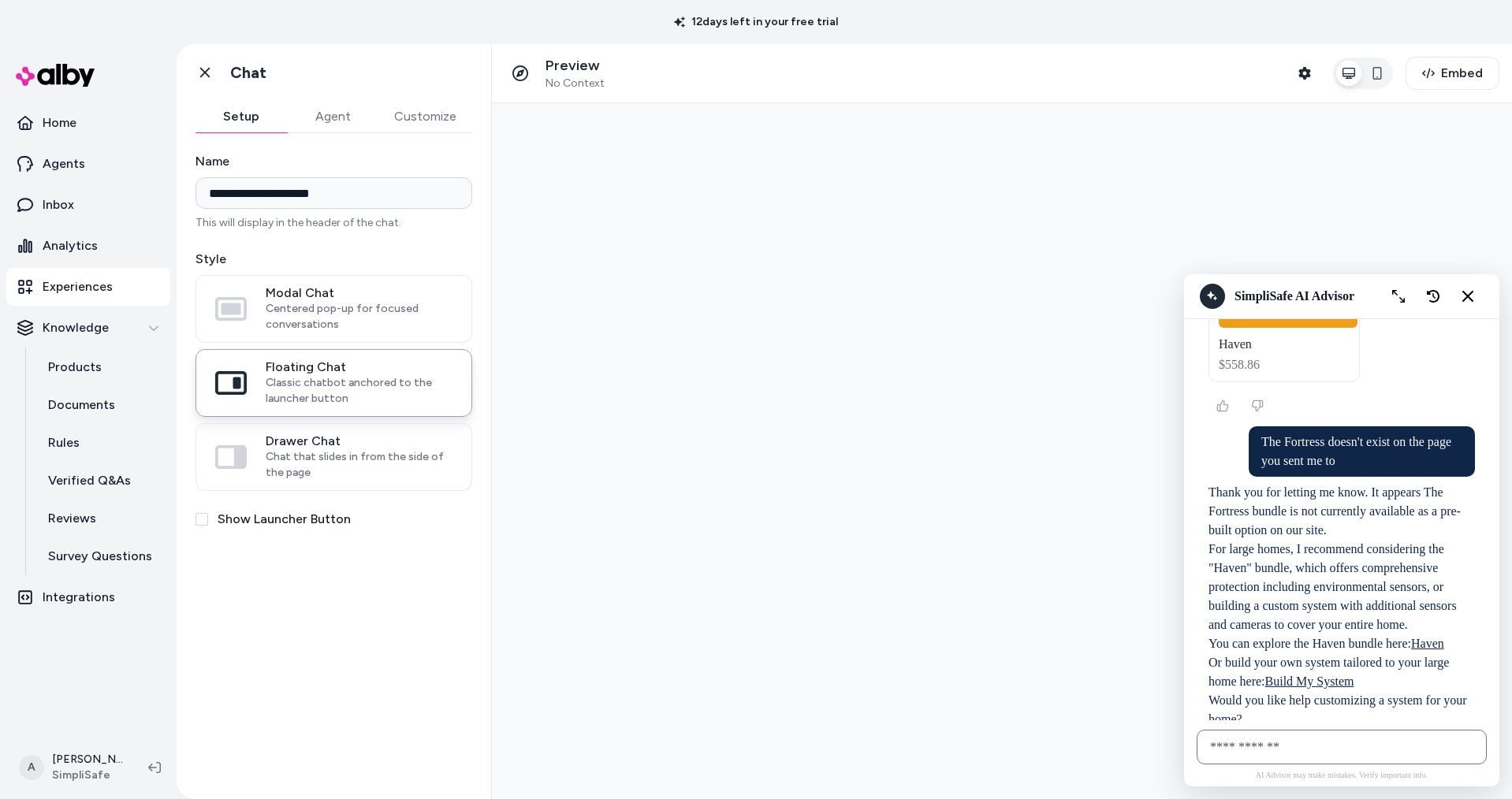
scroll to position [3091, 0]
